Goal: Check status: Check status

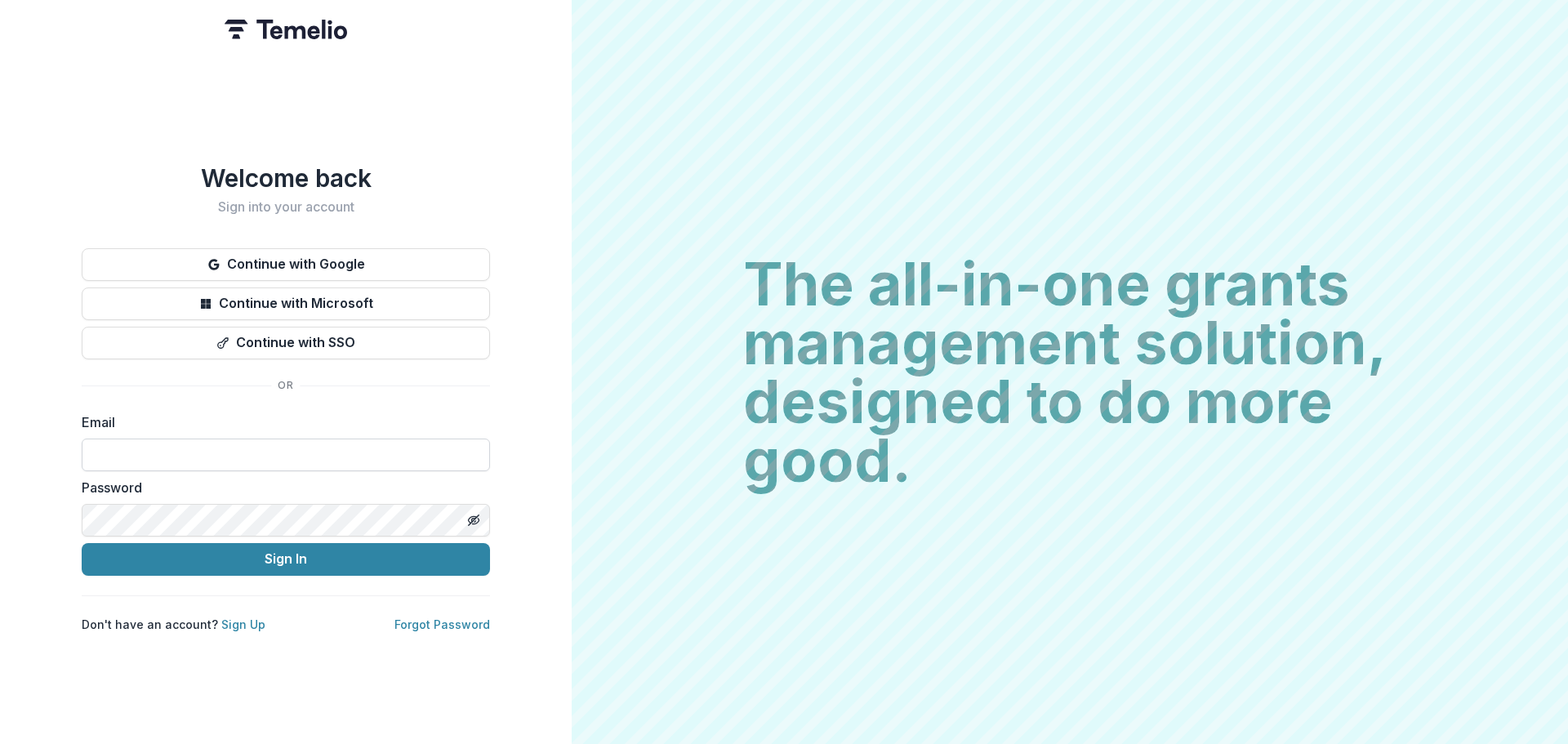
click at [229, 449] on input at bounding box center [286, 454] width 409 height 33
type input "**********"
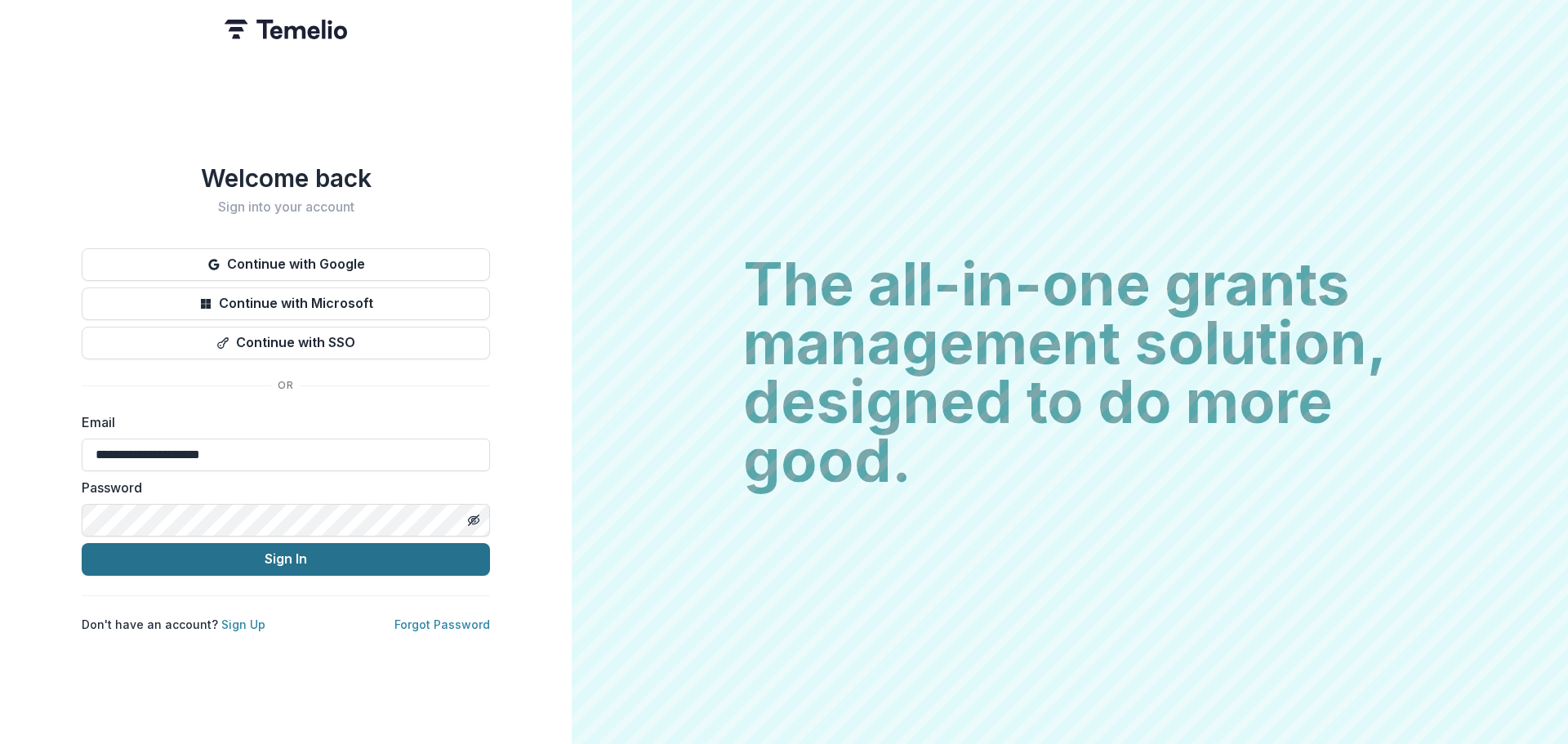
click at [265, 558] on button "Sign In" at bounding box center [286, 559] width 409 height 33
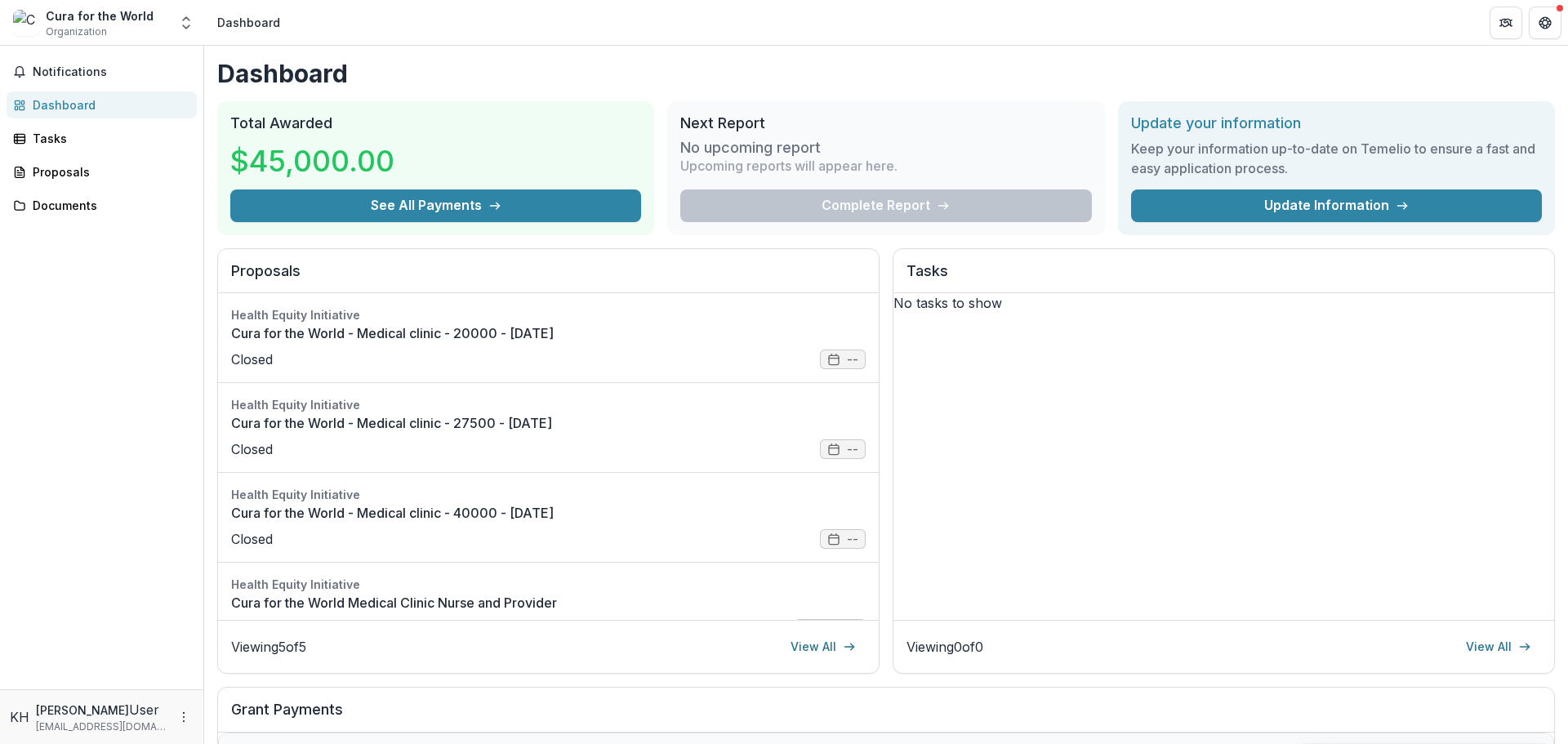
click at [836, 646] on link "View All" at bounding box center [822, 646] width 85 height 26
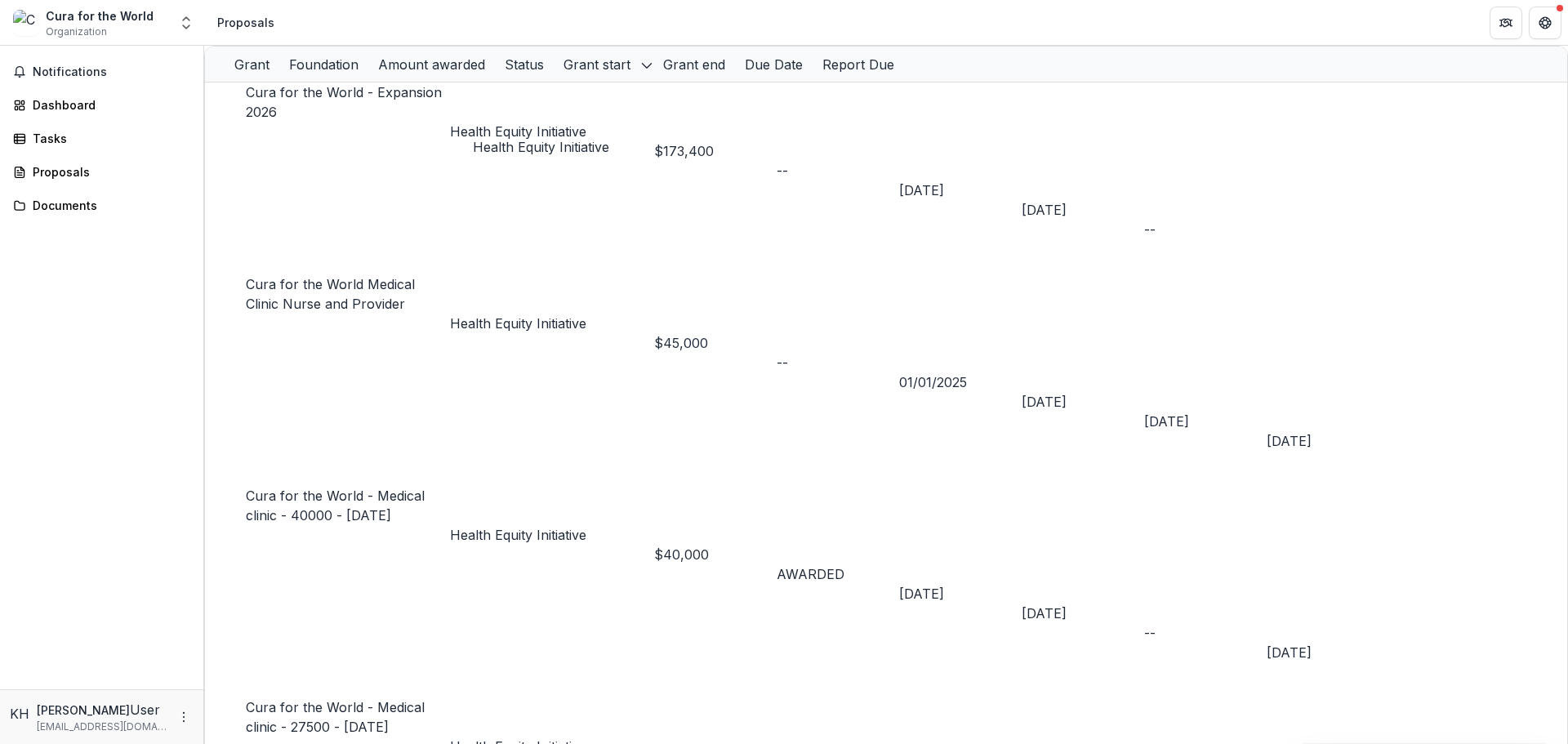
click at [535, 122] on p "Health Equity Initiative" at bounding box center [552, 131] width 204 height 20
click at [447, 149] on h2 "Health Equity Initiative" at bounding box center [471, 158] width 137 height 20
click at [323, 110] on link "Cura for the World - Expansion 2026" at bounding box center [344, 102] width 196 height 36
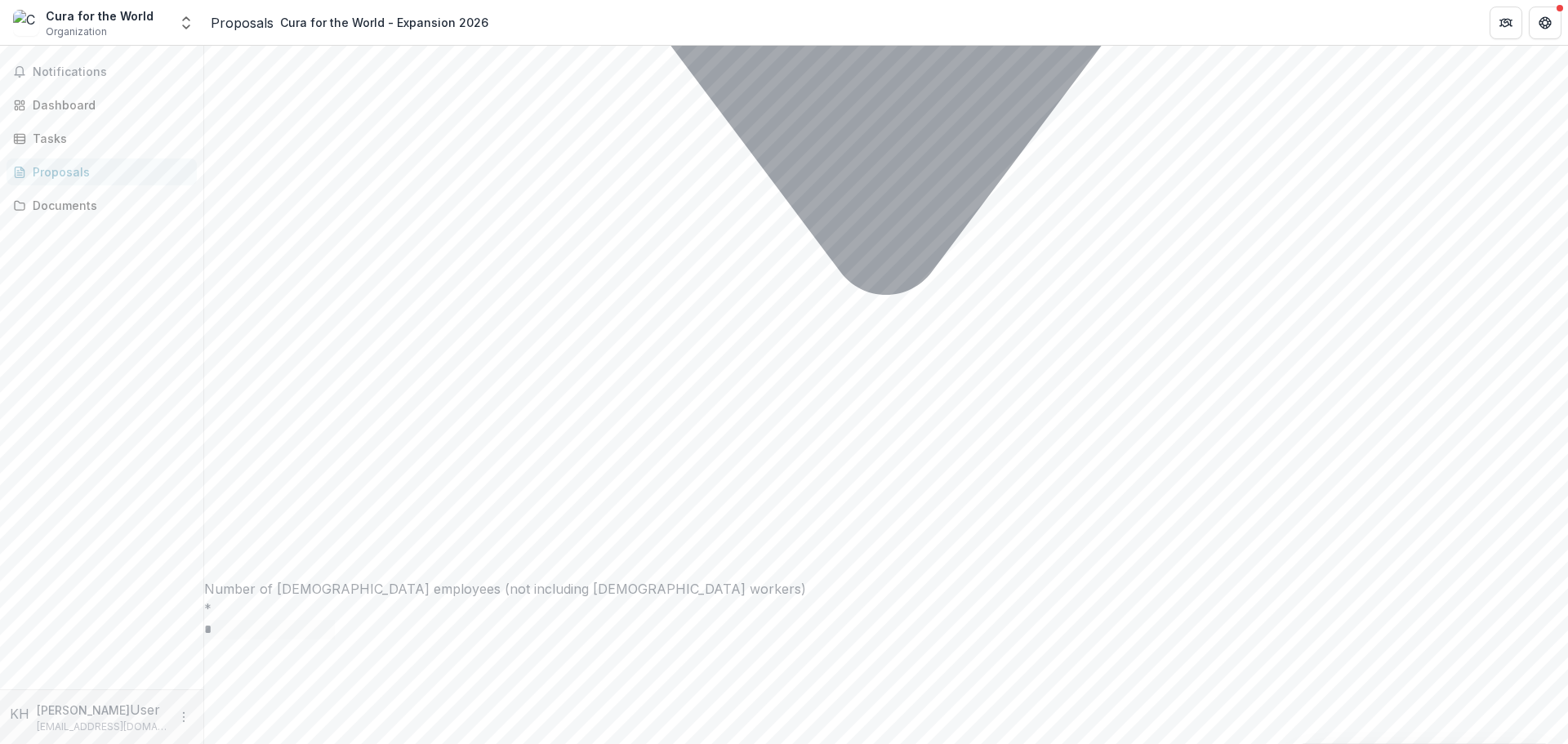
scroll to position [12972, 0]
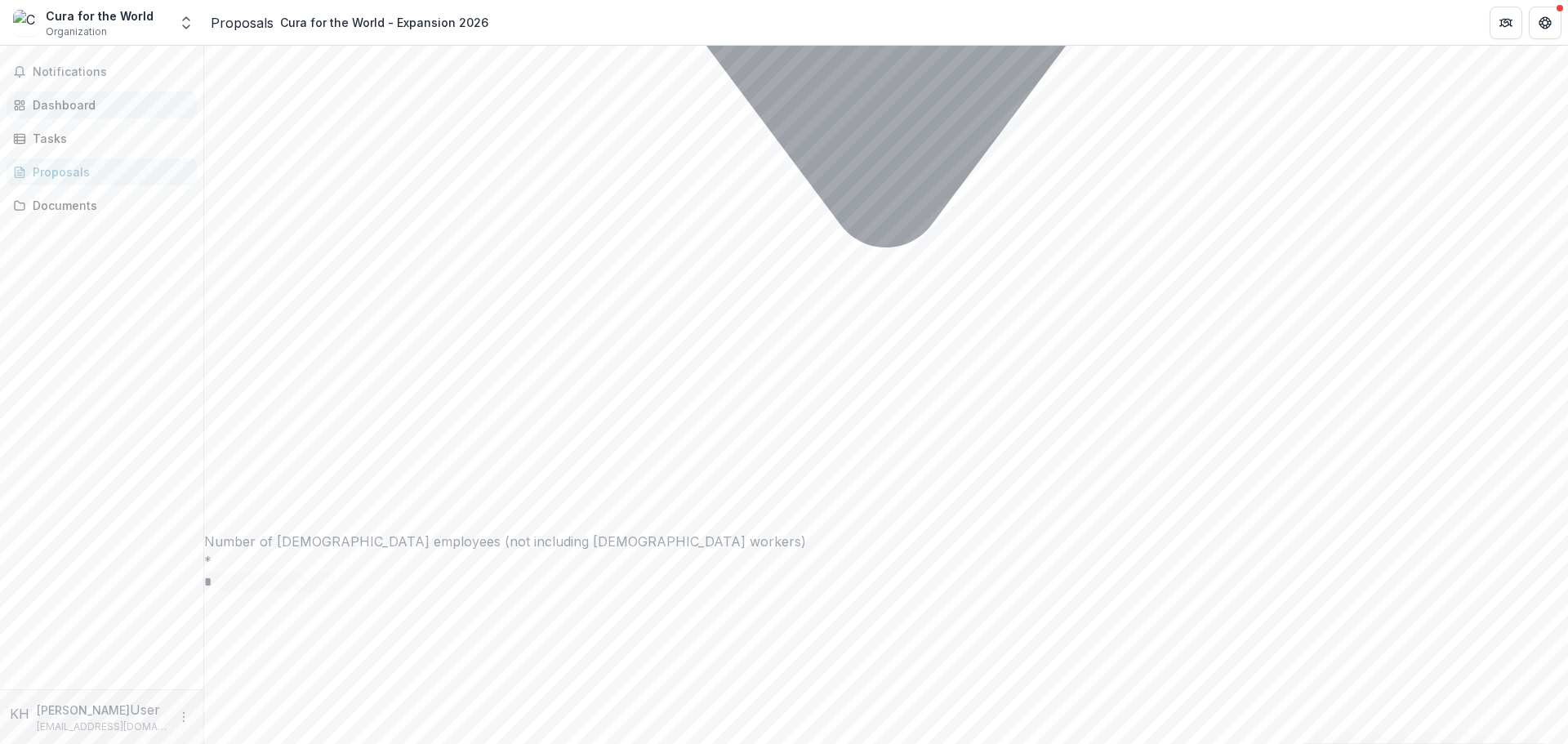
click at [79, 111] on div "Dashboard" at bounding box center [108, 105] width 151 height 17
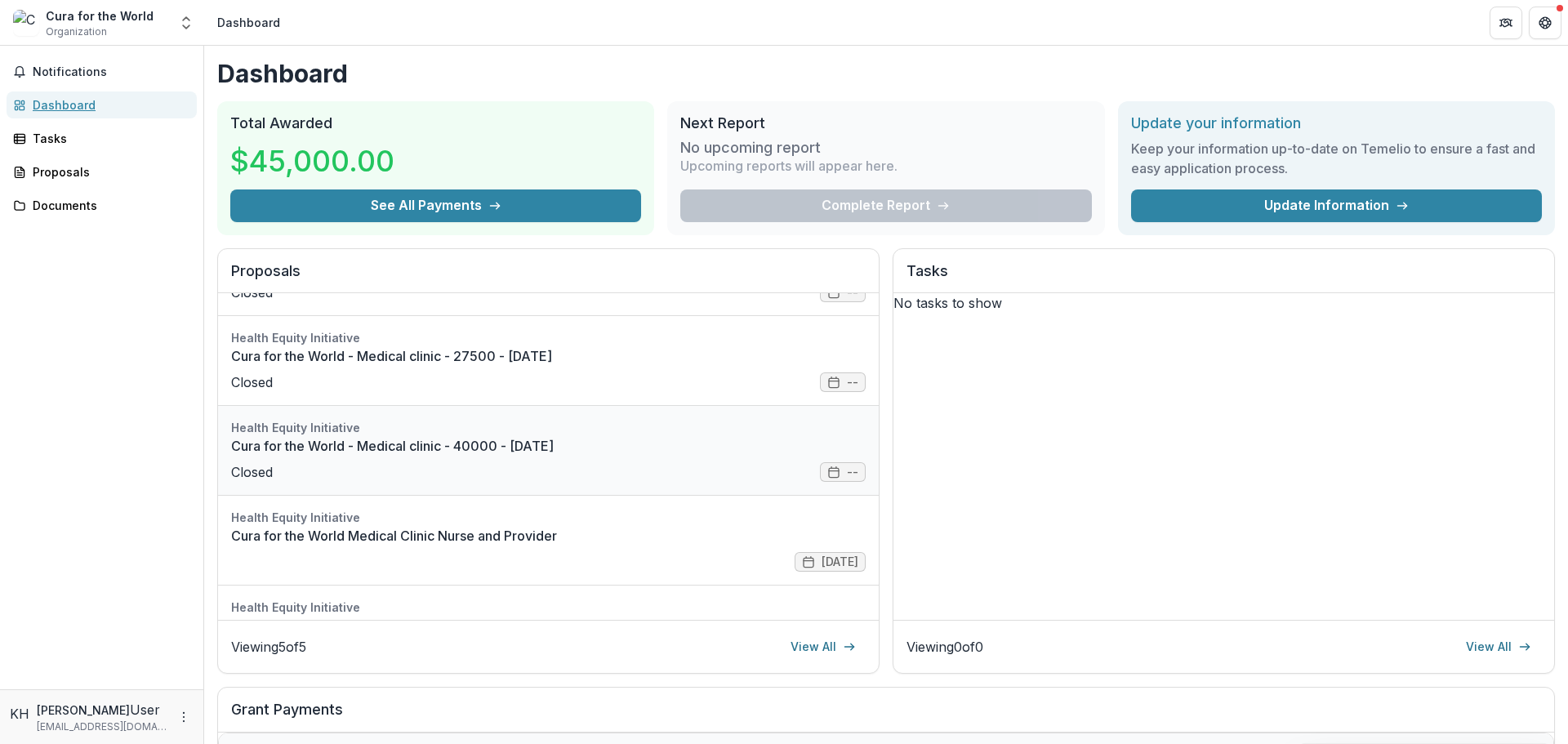
scroll to position [138, 0]
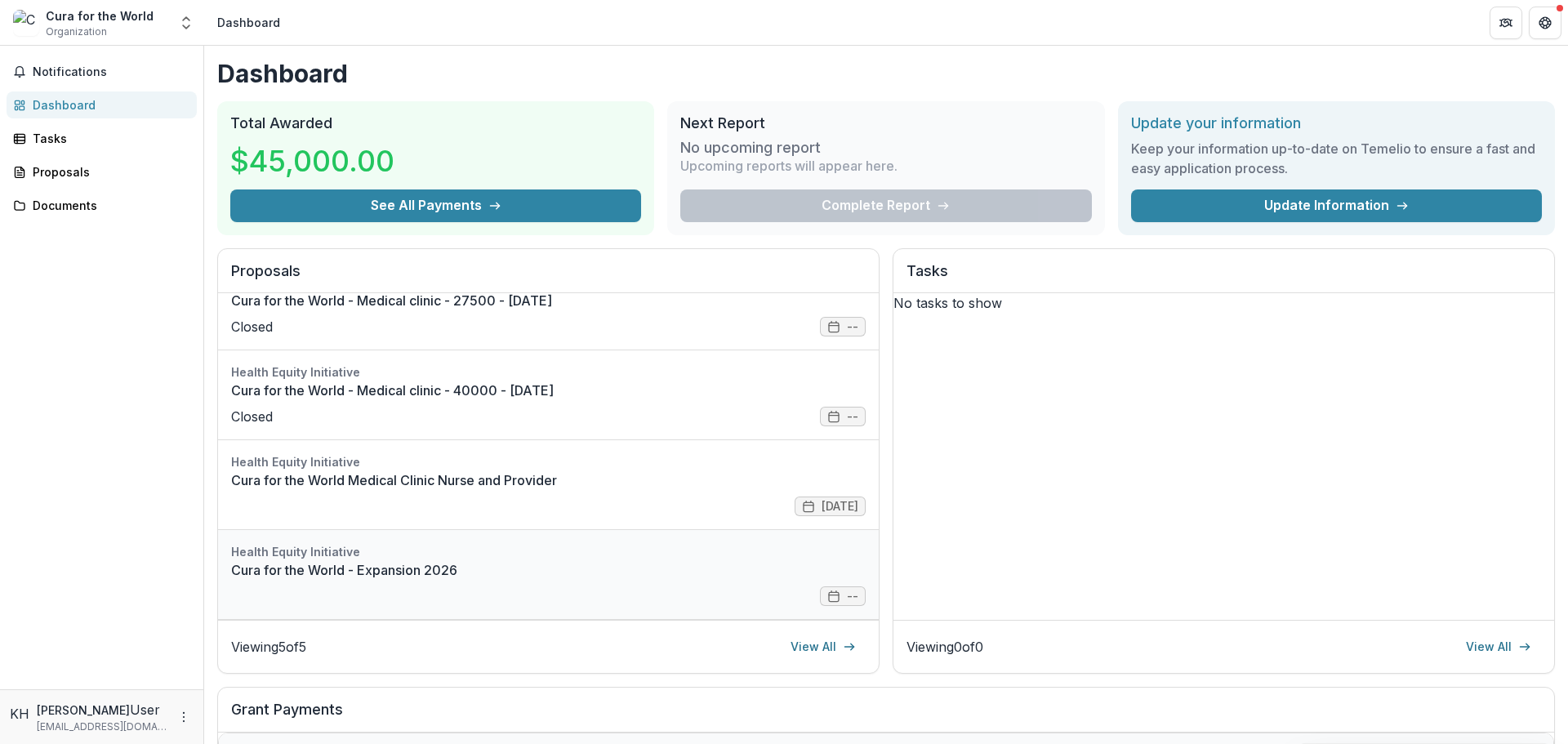
click at [355, 560] on link "Cura for the World - Expansion 2026" at bounding box center [548, 569] width 634 height 20
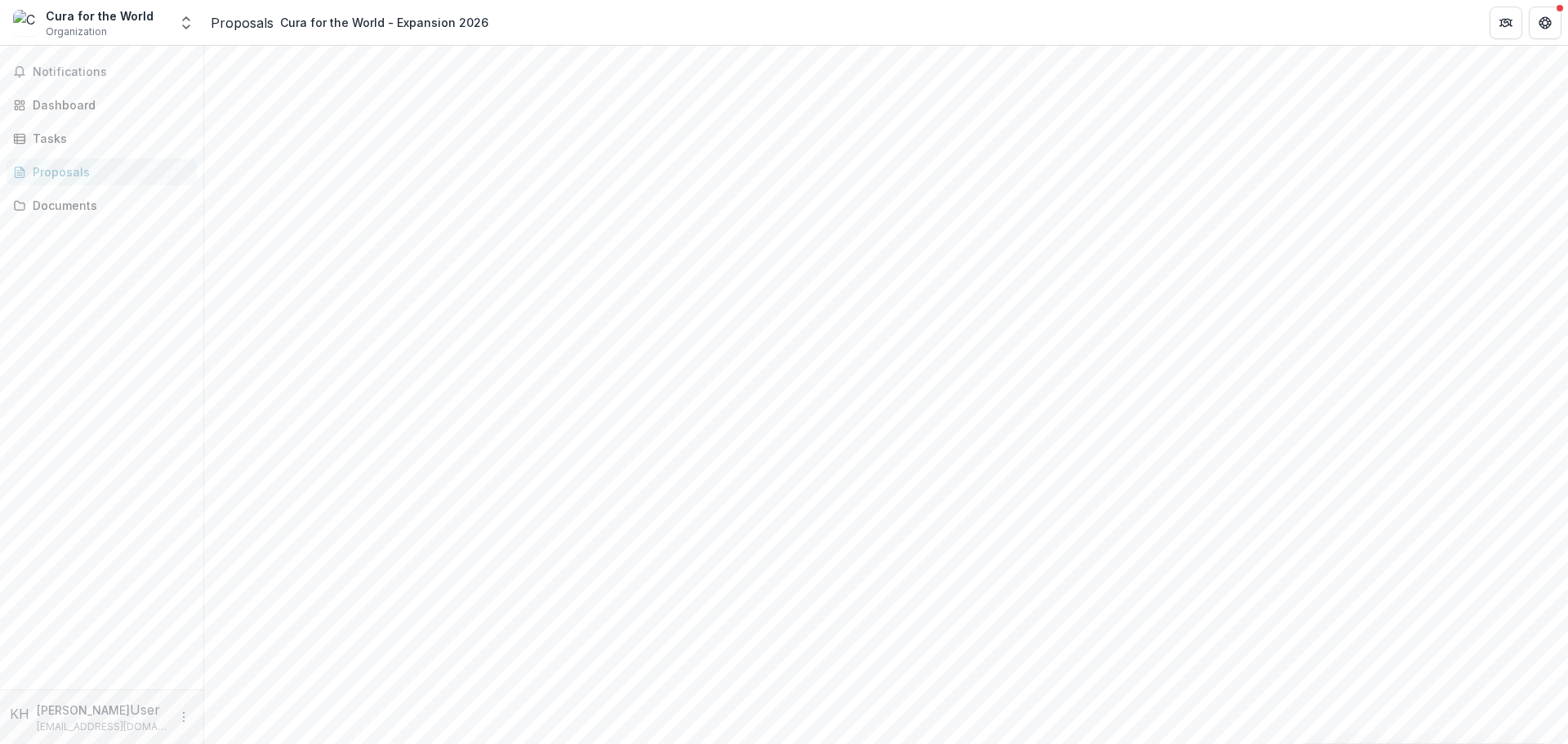
scroll to position [653, 0]
click at [61, 212] on div "Documents" at bounding box center [108, 205] width 151 height 17
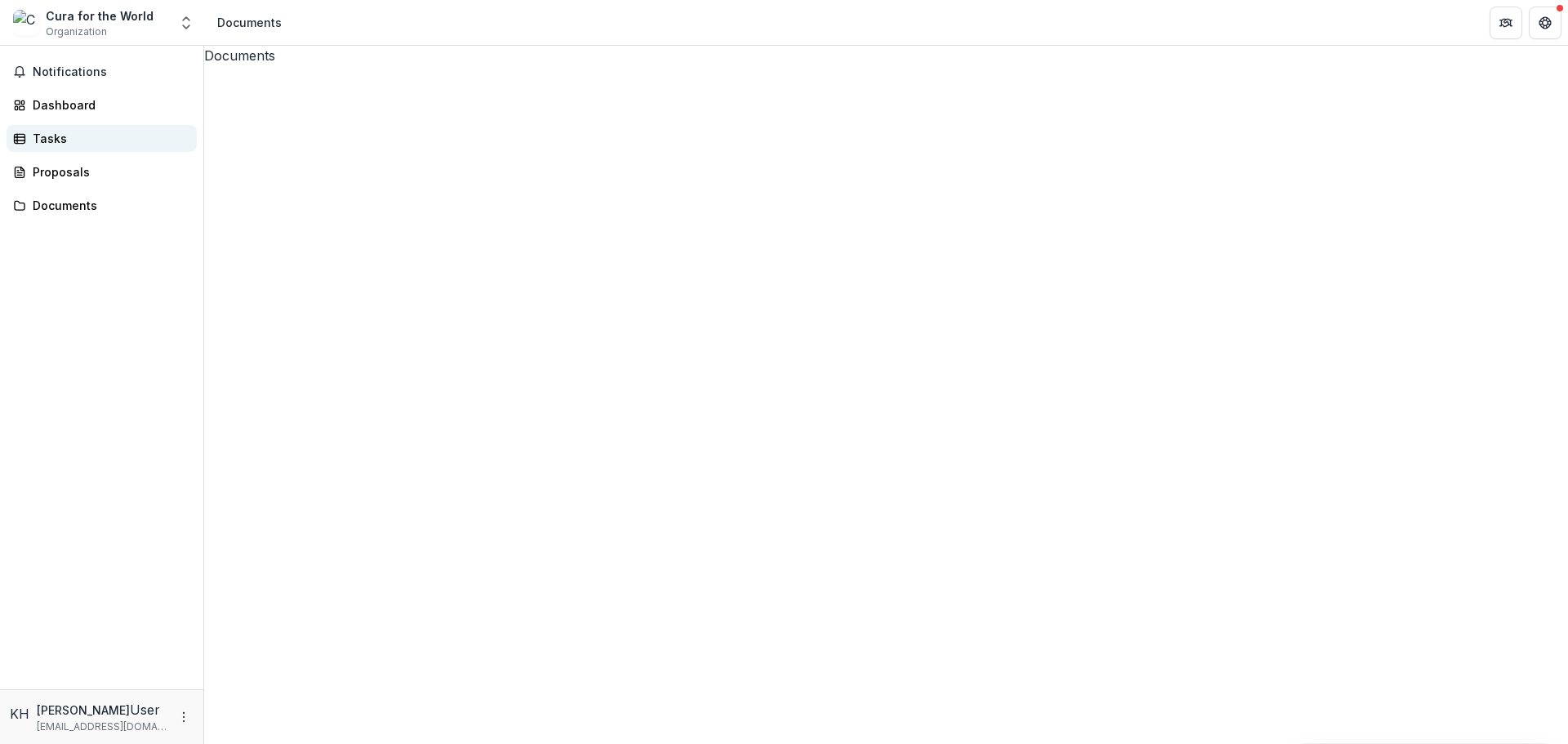
click at [60, 143] on div "Tasks" at bounding box center [108, 138] width 151 height 17
